Goal: Information Seeking & Learning: Find specific fact

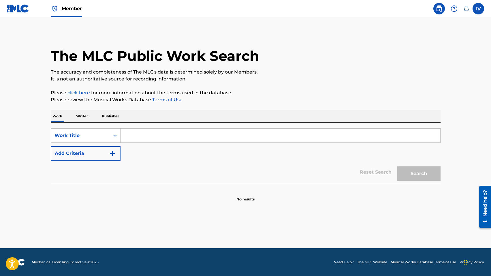
click at [258, 135] on input "Search Form" at bounding box center [281, 136] width 320 height 14
paste input "Te Bendeciré"
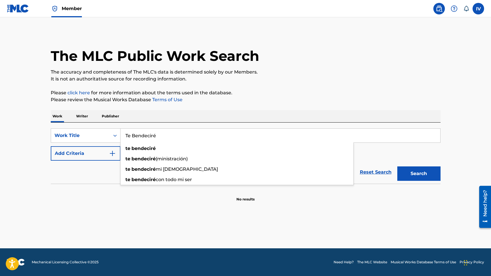
type input "Te Bendeciré"
click at [105, 153] on button "Add Criteria" at bounding box center [86, 153] width 70 height 14
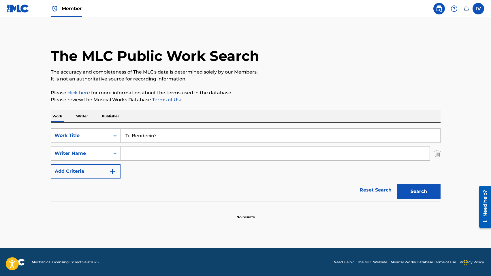
click at [168, 150] on input "Search Form" at bounding box center [275, 153] width 309 height 14
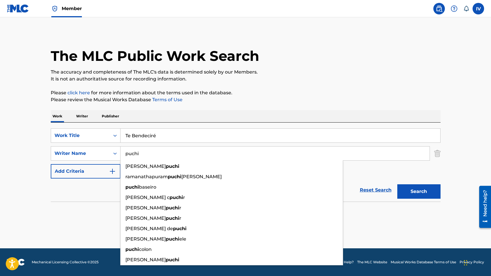
type input "puchi"
click at [397, 184] on button "Search" at bounding box center [418, 191] width 43 height 14
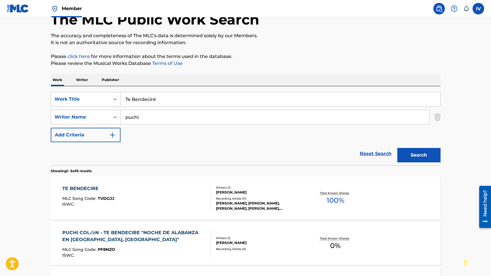
scroll to position [61, 0]
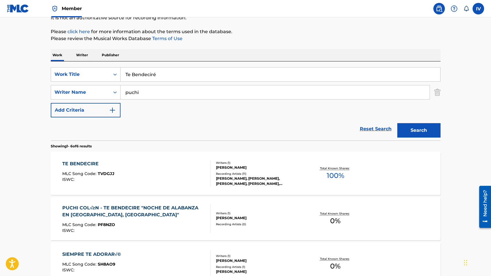
click at [144, 159] on div "TE BENDECIRE MLC Song Code : TVDGJJ ISWC : Writers ( 1 ) [PERSON_NAME] Recordin…" at bounding box center [246, 173] width 390 height 43
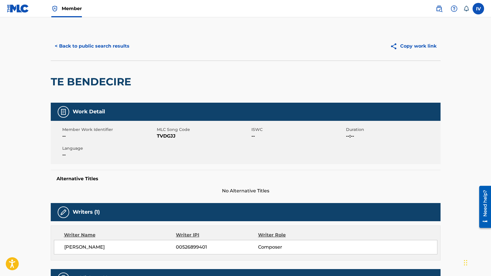
click at [174, 136] on span "TVDGJJ" at bounding box center [203, 136] width 93 height 7
copy span "TVDGJJ"
click at [75, 43] on button "< Back to public search results" at bounding box center [92, 46] width 83 height 14
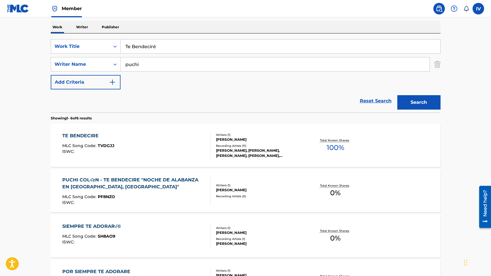
scroll to position [91, 0]
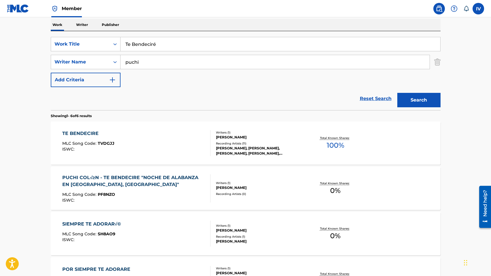
click at [159, 176] on div "PUCHI COL√≥N - TE BENDECIRE "NOCHE DE ALABANZA EN [GEOGRAPHIC_DATA], [GEOGRAPHI…" at bounding box center [133, 181] width 143 height 14
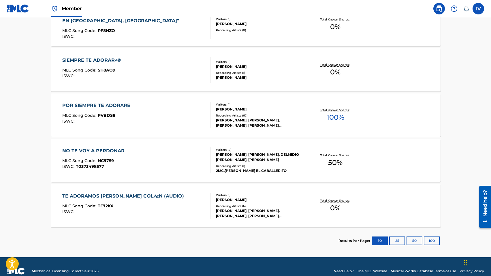
scroll to position [264, 0]
